Goal: Task Accomplishment & Management: Use online tool/utility

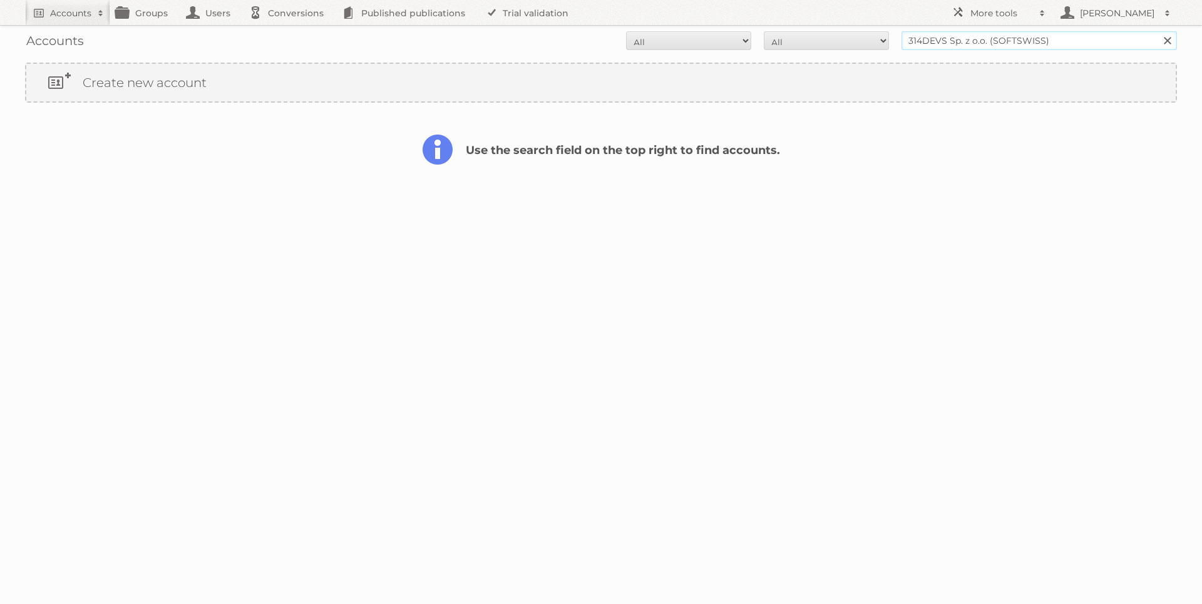
click at [985, 39] on input "314DEVS Sp. z o.o. (SOFTSWISS)" at bounding box center [1040, 40] width 276 height 19
click at [56, 18] on h2 "Accounts" at bounding box center [70, 13] width 41 height 13
paste input"] "[PERSON_NAME][EMAIL_ADDRESS][PERSON_NAME][DOMAIN_NAME]"
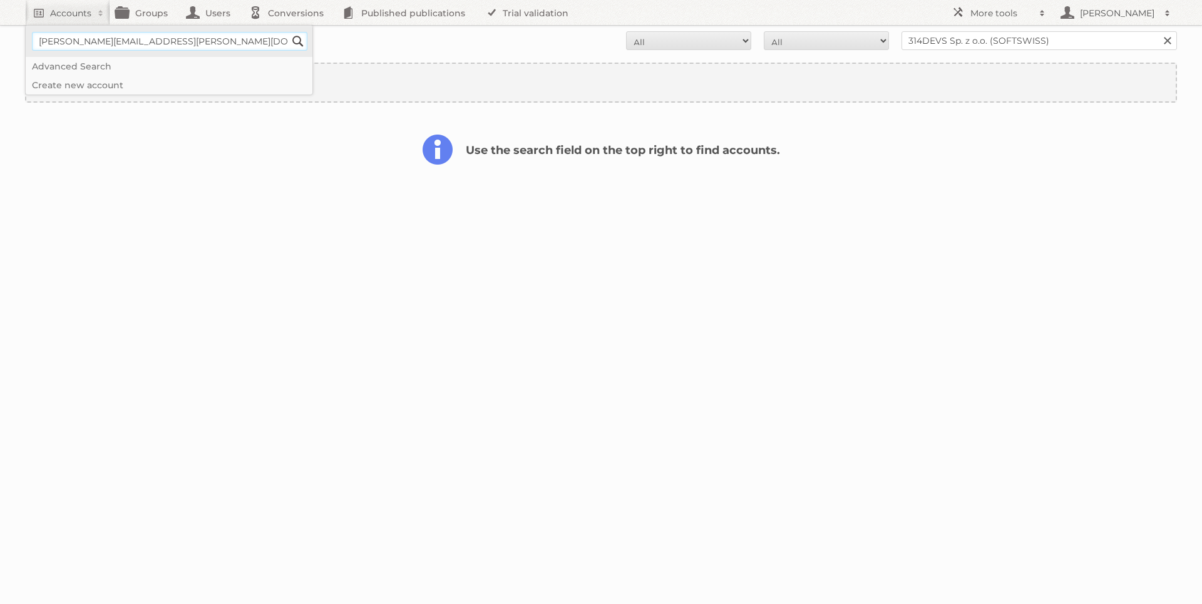
type input"] "[PERSON_NAME][EMAIL_ADDRESS][PERSON_NAME][DOMAIN_NAME]"
click at [289, 32] on input "Search" at bounding box center [298, 41] width 19 height 19
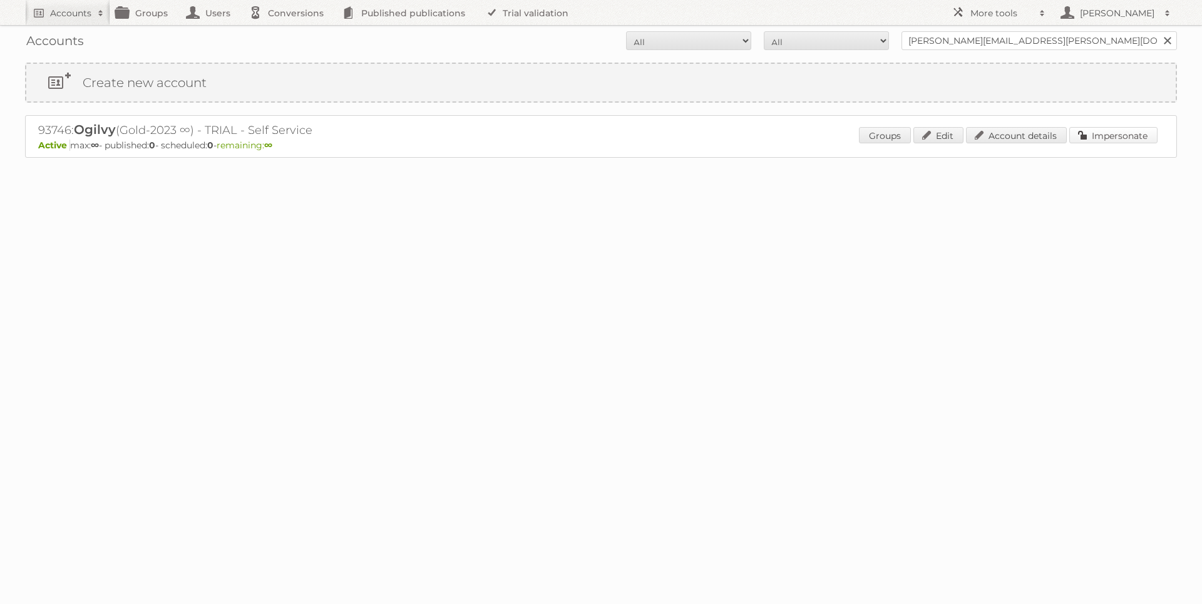
click at [1119, 142] on link "Impersonate" at bounding box center [1114, 135] width 88 height 16
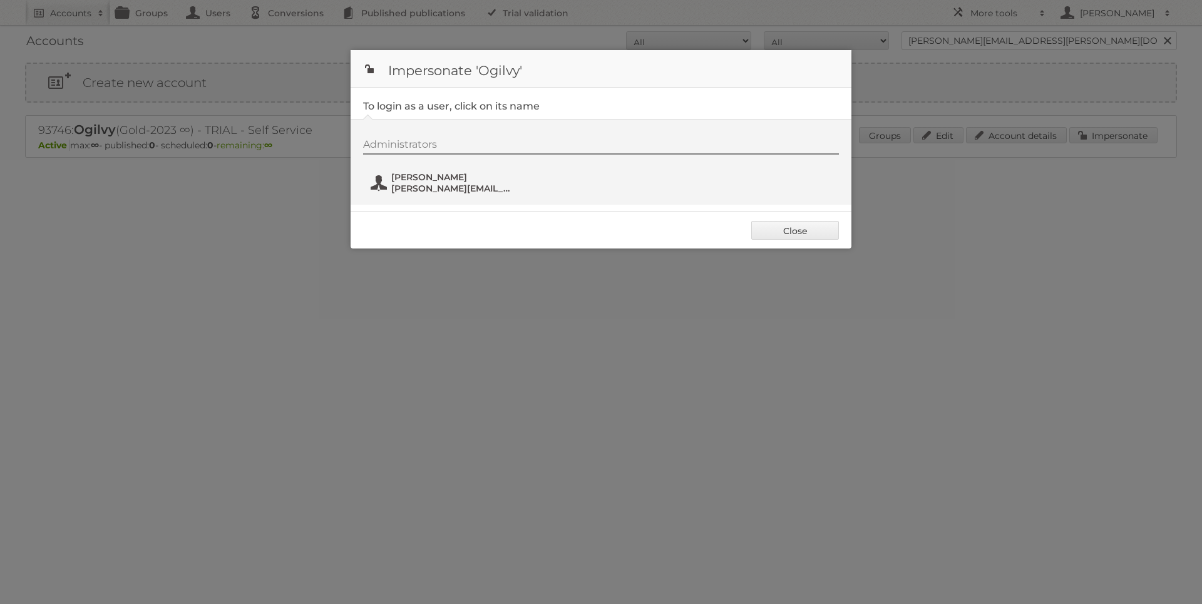
click at [506, 192] on span "[PERSON_NAME][EMAIL_ADDRESS][PERSON_NAME][DOMAIN_NAME]" at bounding box center [452, 188] width 122 height 11
